Goal: Check status: Check status

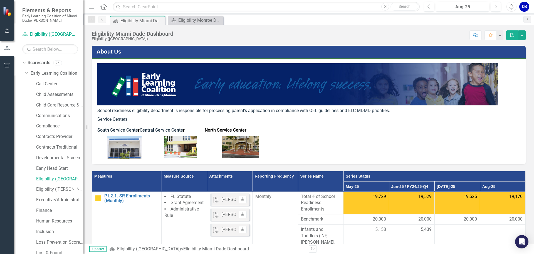
scroll to position [56, 0]
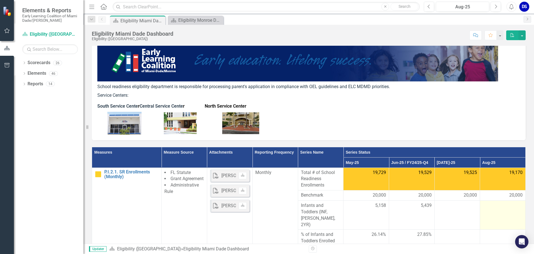
scroll to position [56, 0]
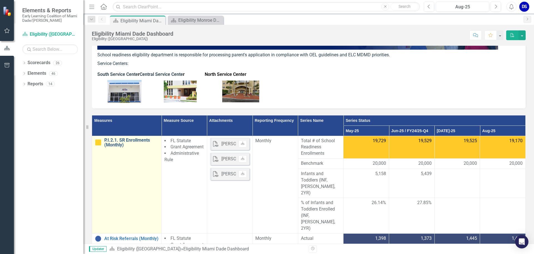
click at [108, 142] on link "P.I.2.1. SR Enrollments (Monthly)" at bounding box center [131, 142] width 54 height 10
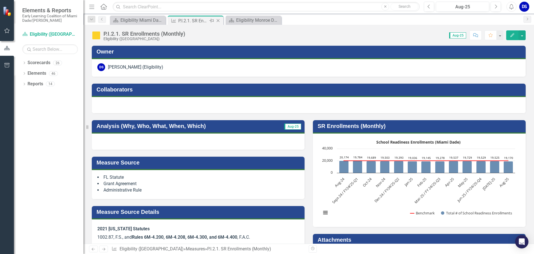
click at [219, 21] on icon "Close" at bounding box center [218, 20] width 6 height 4
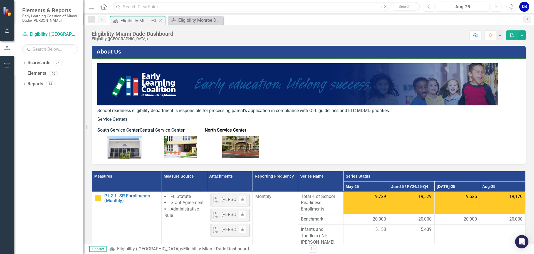
click at [145, 19] on div "Eligibility Miami Dade Dashboard" at bounding box center [135, 20] width 30 height 7
click at [188, 23] on div "Eligibility Monroe Dashboard" at bounding box center [196, 20] width 37 height 7
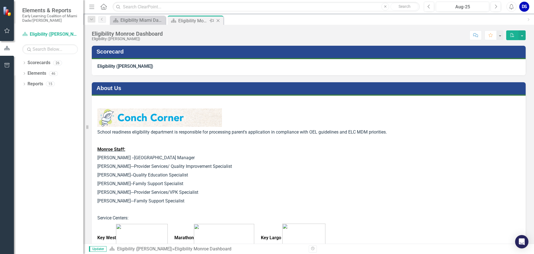
click at [220, 20] on icon "Close" at bounding box center [218, 20] width 6 height 4
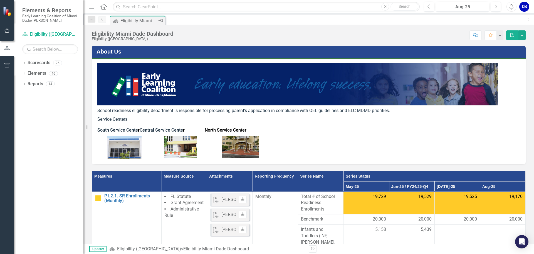
click at [122, 22] on div "Eligibility Miami Dade Dashboard" at bounding box center [138, 20] width 37 height 7
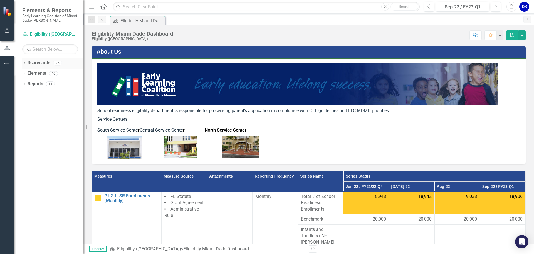
click at [23, 62] on icon "Dropdown" at bounding box center [24, 63] width 4 height 3
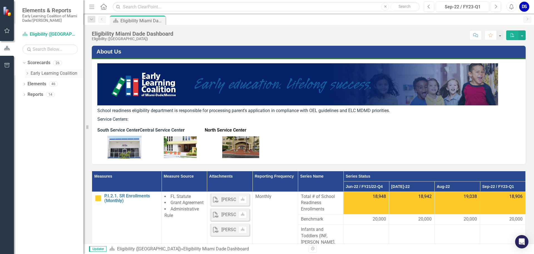
click at [27, 72] on icon "Dropdown" at bounding box center [27, 73] width 4 height 3
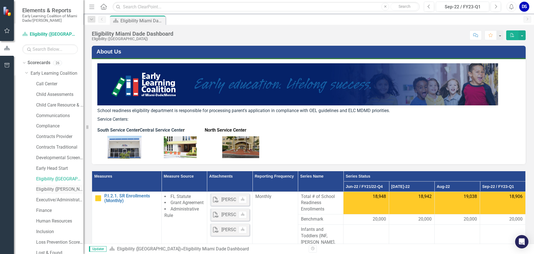
click at [51, 191] on link "Eligibility ([PERSON_NAME])" at bounding box center [59, 189] width 47 height 6
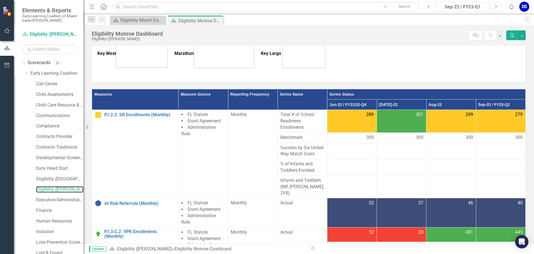
scroll to position [183, 0]
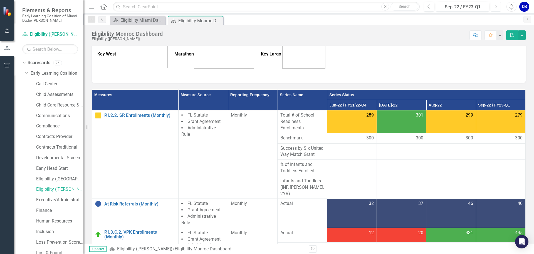
click at [494, 7] on icon "Next" at bounding box center [495, 6] width 3 height 5
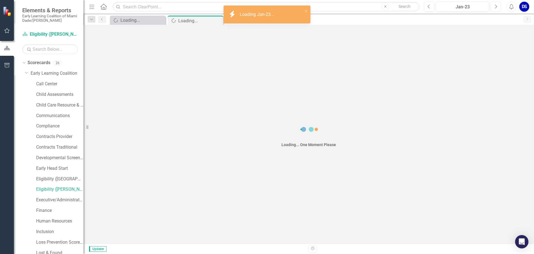
click at [494, 7] on icon "Next" at bounding box center [495, 6] width 3 height 5
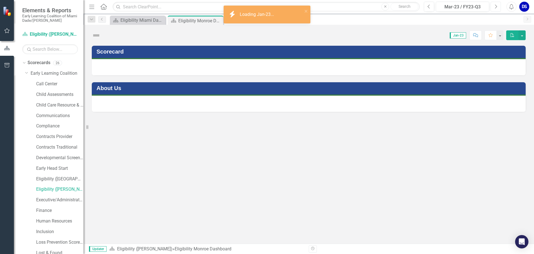
click at [494, 7] on icon "Next" at bounding box center [495, 6] width 3 height 5
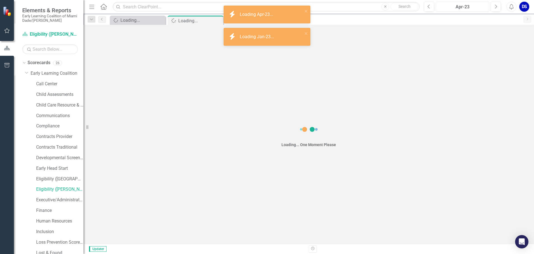
click at [484, 7] on div "Apr-23" at bounding box center [463, 7] width 50 height 7
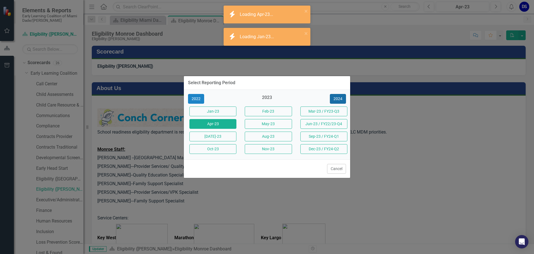
click at [335, 98] on button "2024" at bounding box center [338, 99] width 16 height 10
click at [337, 98] on button "2025" at bounding box center [338, 99] width 16 height 10
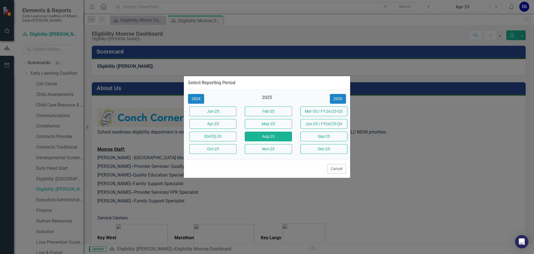
click at [259, 134] on button "Aug-25" at bounding box center [268, 136] width 47 height 10
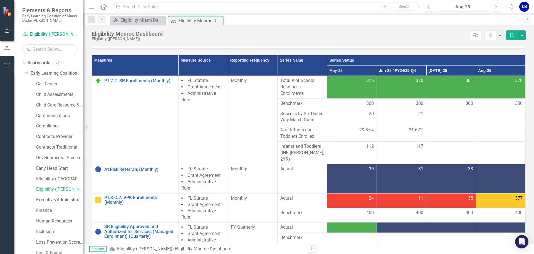
scroll to position [218, 0]
